Goal: Find specific page/section: Find specific page/section

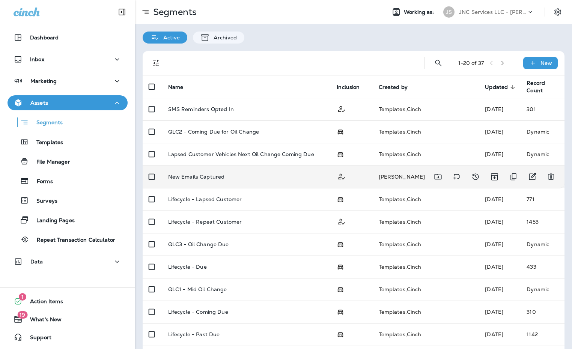
click at [241, 175] on div "New Emails Captured" at bounding box center [246, 177] width 157 height 6
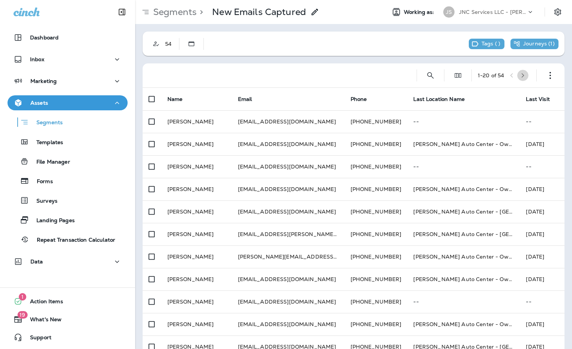
click at [520, 75] on icon "button" at bounding box center [522, 75] width 5 height 5
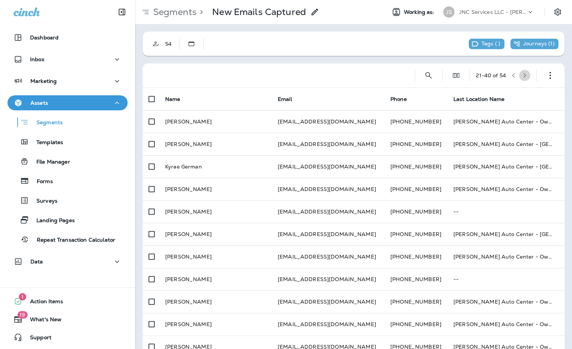
click at [524, 77] on icon "button" at bounding box center [525, 75] width 3 height 5
